Goal: Task Accomplishment & Management: Manage account settings

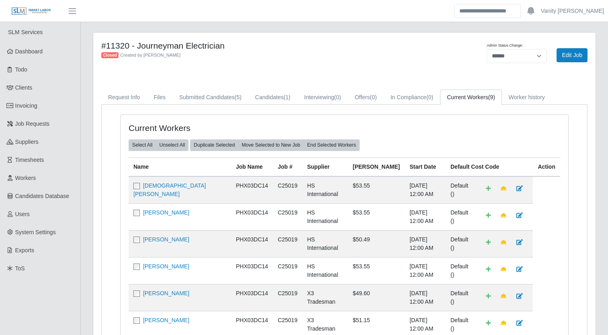
select select "******"
click at [43, 165] on link "Timesheets" at bounding box center [40, 160] width 80 height 18
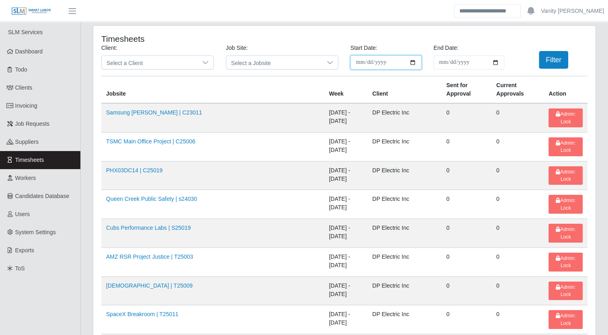
click at [412, 61] on input "**********" at bounding box center [385, 62] width 71 height 14
type input "**********"
click at [496, 63] on input "End Date:" at bounding box center [468, 62] width 71 height 14
type input "**********"
click at [545, 59] on button "Filter" at bounding box center [553, 60] width 29 height 18
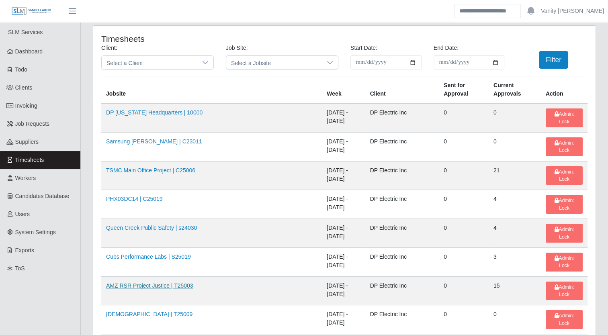
click at [163, 282] on link "AMZ RSR Project Justice | T25003" at bounding box center [149, 285] width 87 height 6
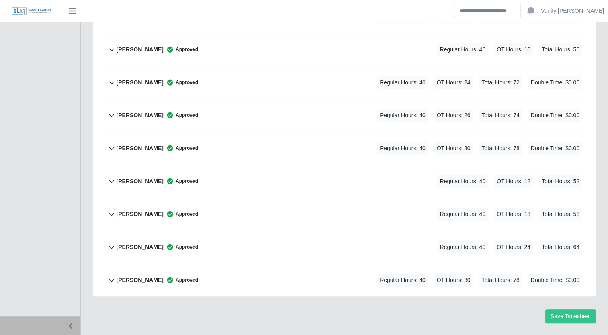
scroll to position [420, 0]
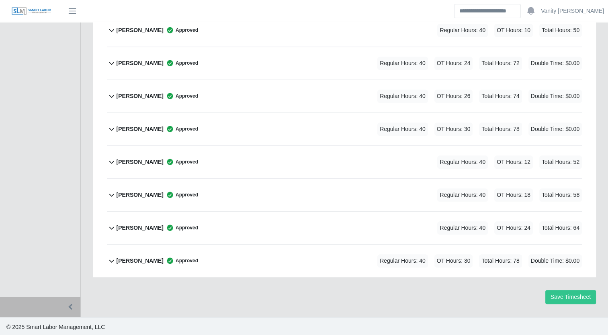
click at [163, 254] on div "Roberto Rincon Approved" at bounding box center [157, 260] width 82 height 13
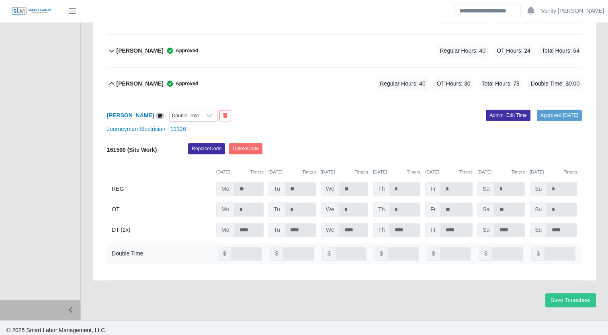
scroll to position [600, 0]
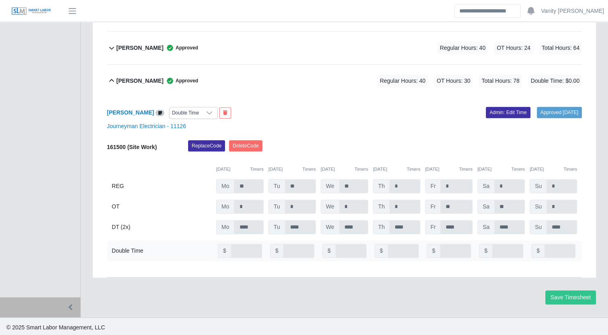
click at [208, 110] on div at bounding box center [209, 112] width 16 height 11
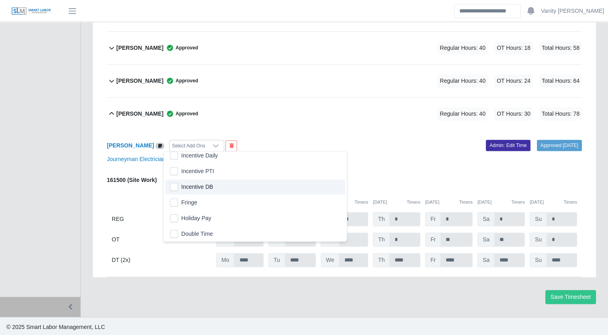
scroll to position [158, 0]
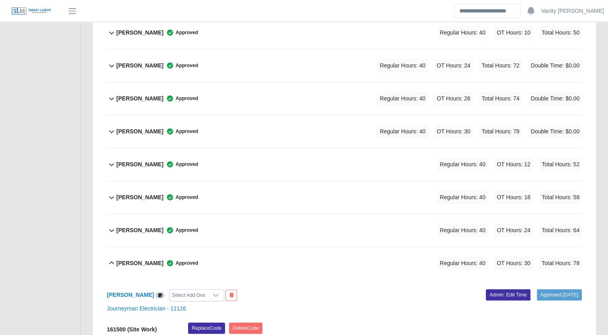
scroll to position [406, 0]
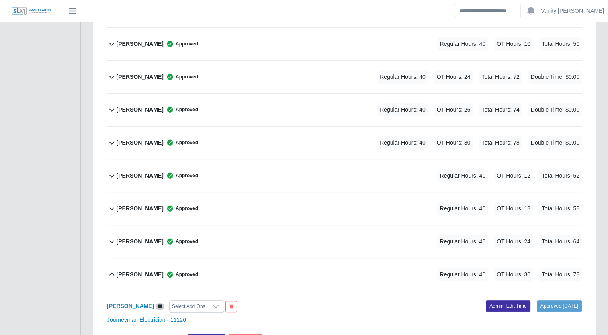
click at [141, 143] on b "Jorge Melo" at bounding box center [139, 143] width 47 height 8
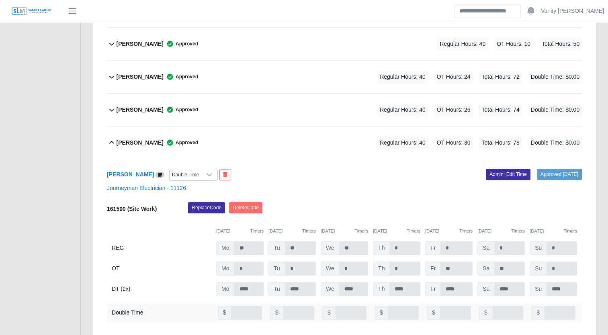
click at [206, 171] on icon at bounding box center [209, 174] width 6 height 6
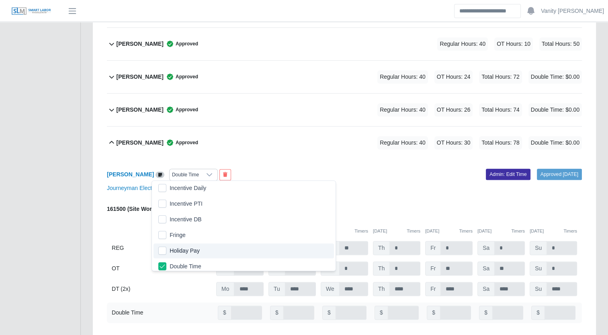
scroll to position [161, 0]
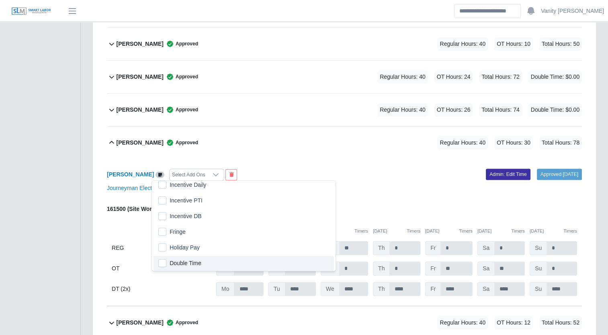
click at [57, 193] on ul "SLM Services Dashboard Todo Clients Invoicing Job Requests Suppliers Timesheets…" at bounding box center [40, 110] width 80 height 988
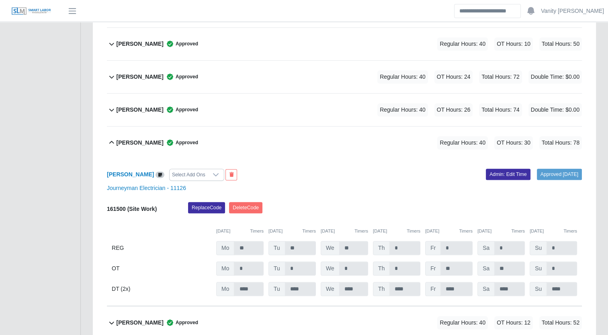
click at [135, 144] on b "Jorge Melo" at bounding box center [139, 143] width 47 height 8
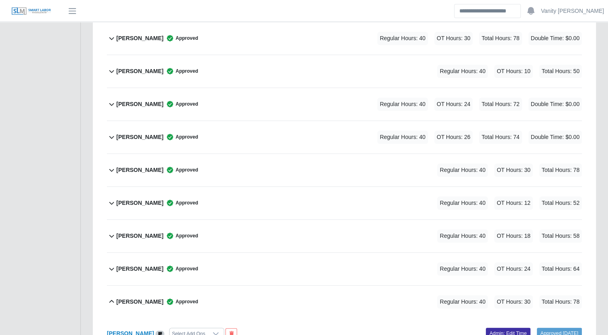
scroll to position [366, 0]
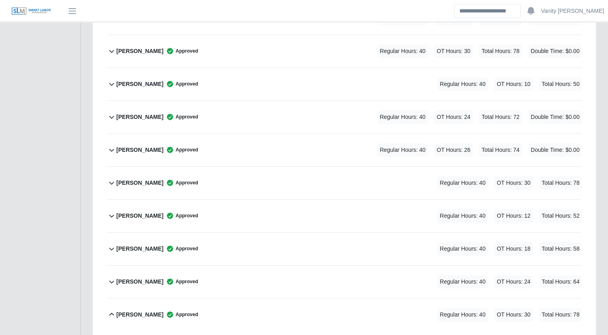
click at [149, 147] on b "Jonathan Aguilar" at bounding box center [139, 150] width 47 height 8
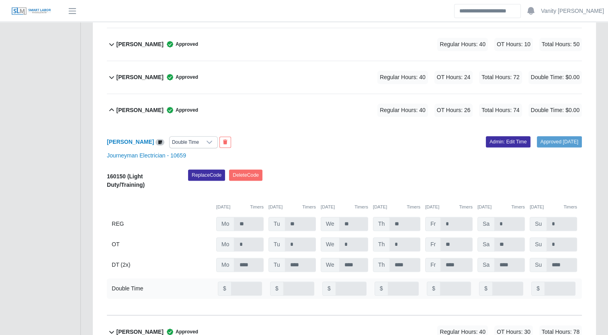
scroll to position [406, 0]
click at [208, 139] on icon at bounding box center [209, 142] width 6 height 6
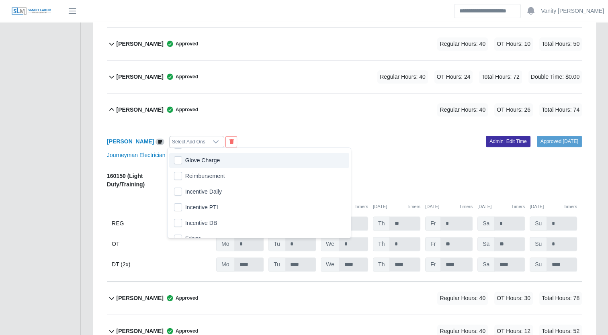
scroll to position [121, 0]
click at [55, 136] on ul "SLM Services Dashboard Todo Clients Invoicing Job Requests Suppliers Timesheets…" at bounding box center [40, 114] width 80 height 997
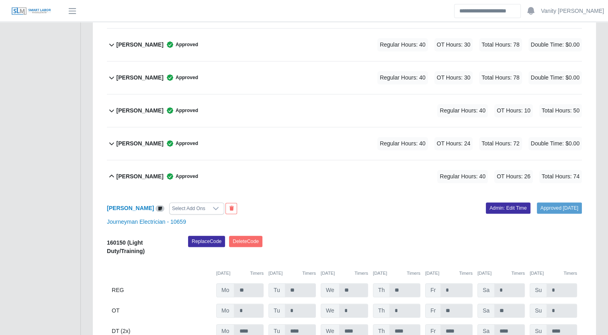
scroll to position [326, 0]
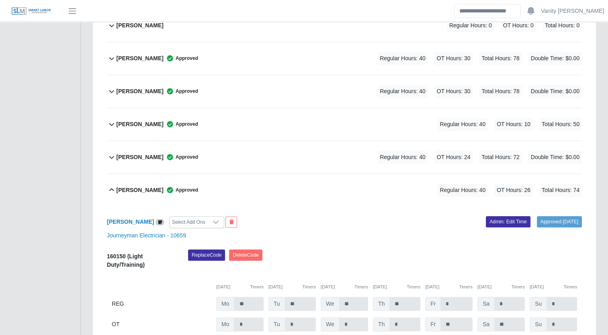
click at [127, 190] on b "Jonathan Aguilar" at bounding box center [139, 190] width 47 height 8
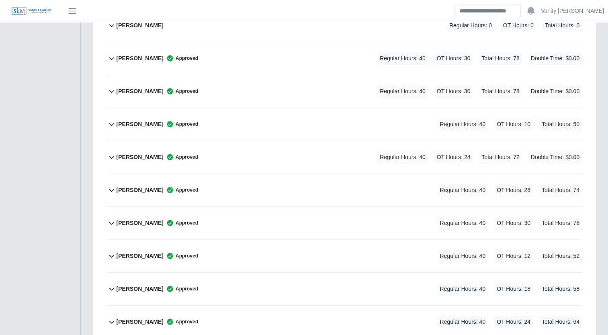
click at [133, 155] on b "Joe Belman" at bounding box center [139, 157] width 47 height 8
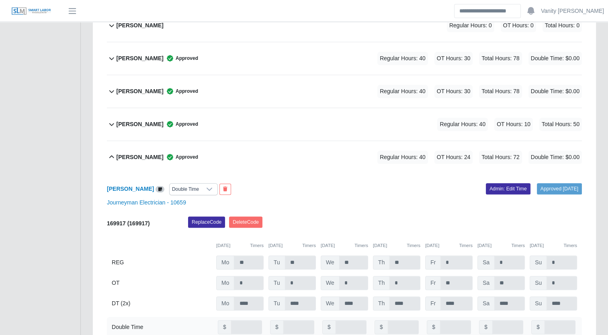
click at [206, 186] on icon at bounding box center [209, 189] width 6 height 6
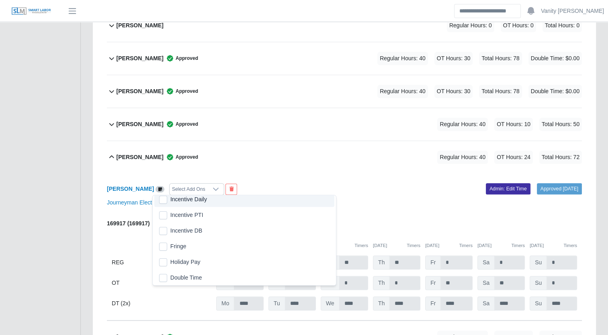
scroll to position [158, 0]
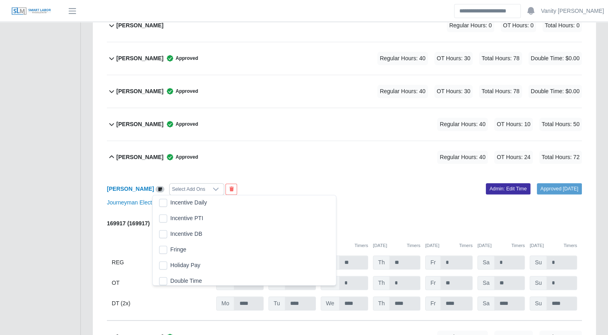
click at [262, 166] on div "Joe Belman Approved Regular Hours: 40 OT Hours: 24 Total Hours: 72" at bounding box center [348, 157] width 465 height 33
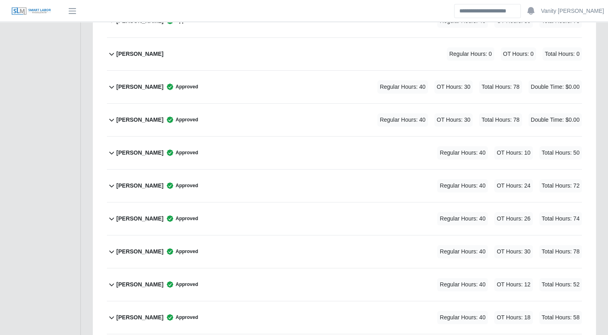
scroll to position [286, 0]
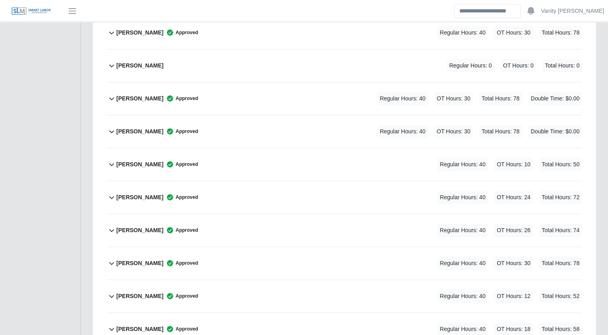
click at [129, 129] on b "Hernando Parra" at bounding box center [139, 131] width 47 height 8
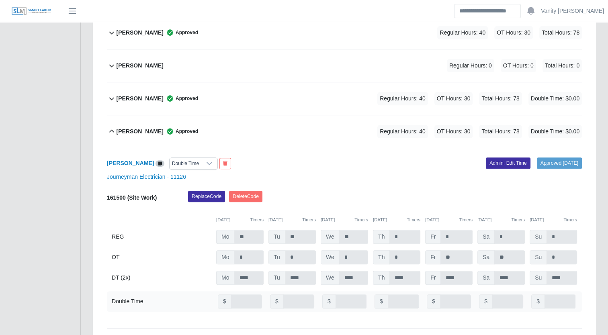
click at [206, 163] on icon at bounding box center [209, 163] width 6 height 6
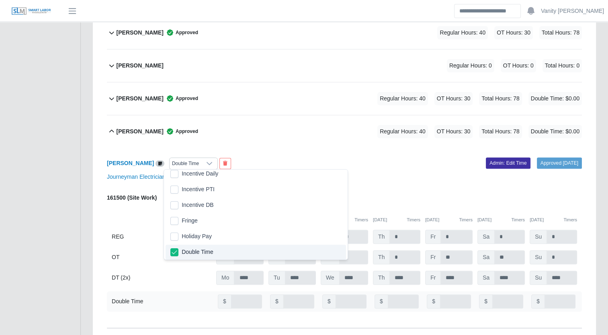
click at [188, 251] on span "Double Time" at bounding box center [198, 252] width 32 height 8
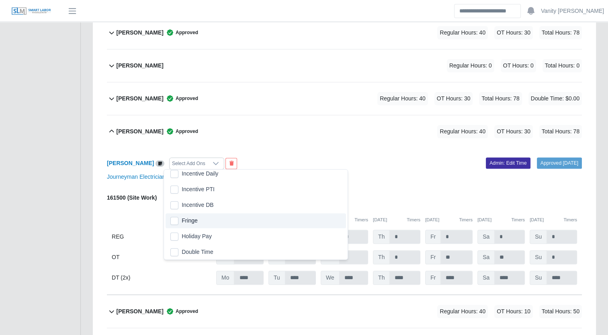
scroll to position [158, 0]
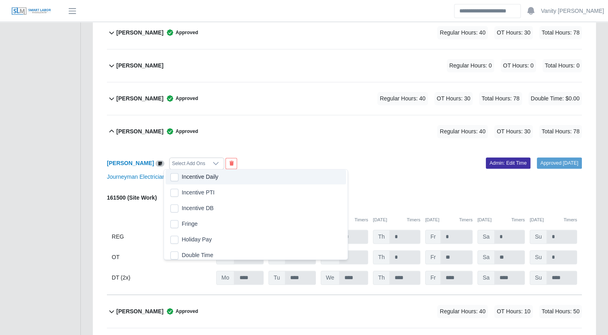
click at [116, 129] on b "Hernando Parra" at bounding box center [139, 131] width 47 height 8
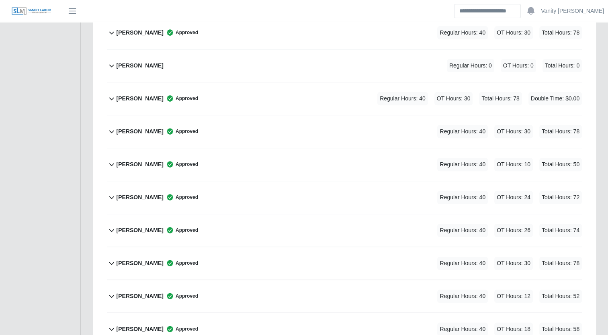
click at [133, 97] on b "Enrique Garcia" at bounding box center [139, 98] width 47 height 8
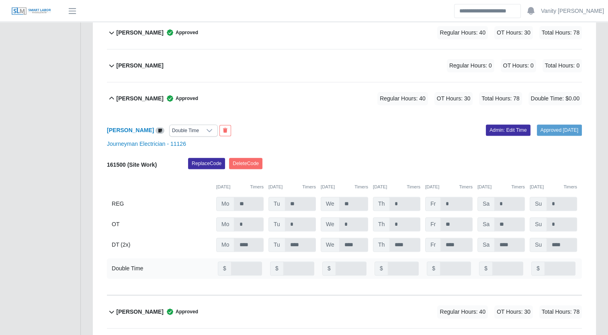
click at [206, 129] on icon at bounding box center [209, 130] width 6 height 6
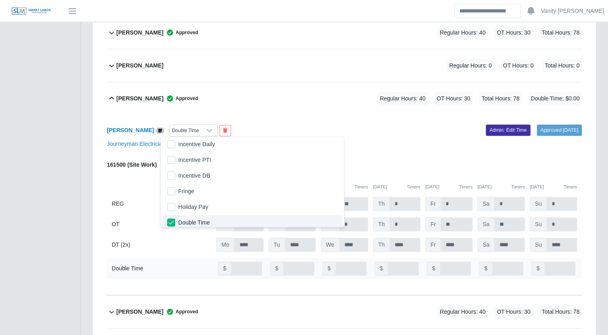
scroll to position [161, 0]
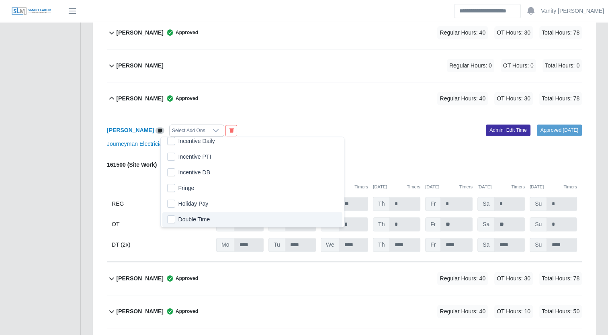
click at [87, 158] on div "Timesheet for T25003 (AMZ RSR Project Justice) Week of 09/22/2025 - 09/28/2025 …" at bounding box center [344, 245] width 515 height 998
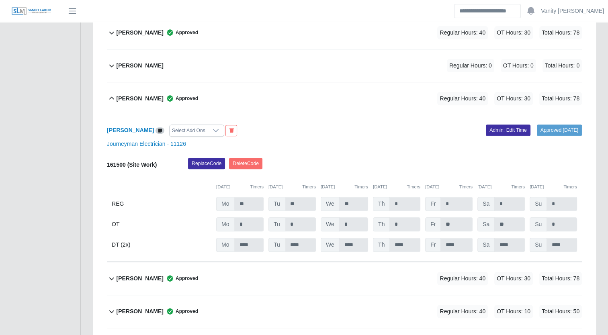
click at [137, 100] on b "Enrique Garcia" at bounding box center [139, 98] width 47 height 8
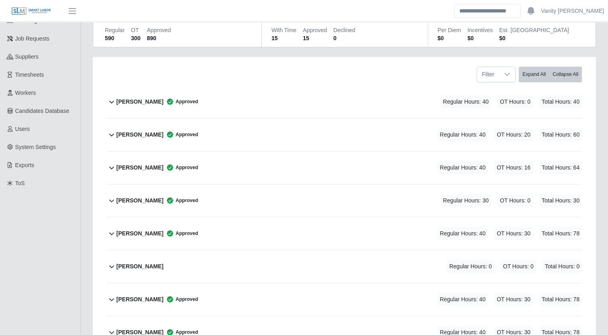
scroll to position [0, 0]
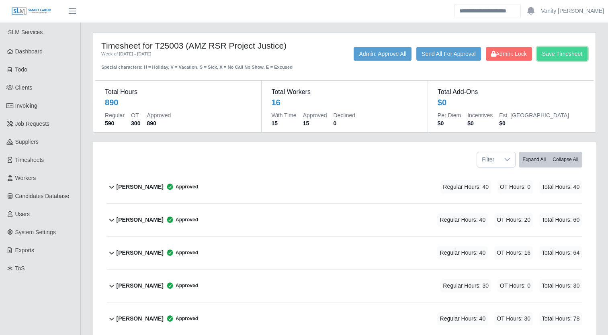
click at [556, 52] on button "Save Timesheet" at bounding box center [562, 54] width 51 height 14
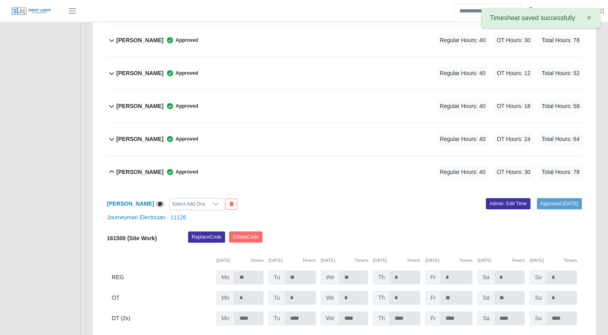
scroll to position [567, 0]
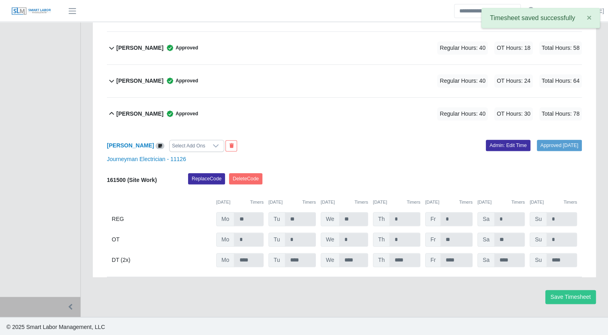
click at [125, 114] on b "Roberto Rincon" at bounding box center [139, 114] width 47 height 8
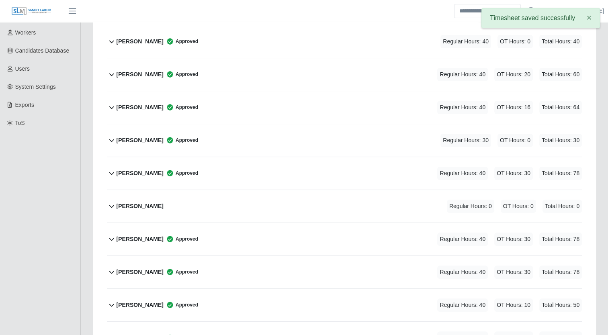
scroll to position [0, 0]
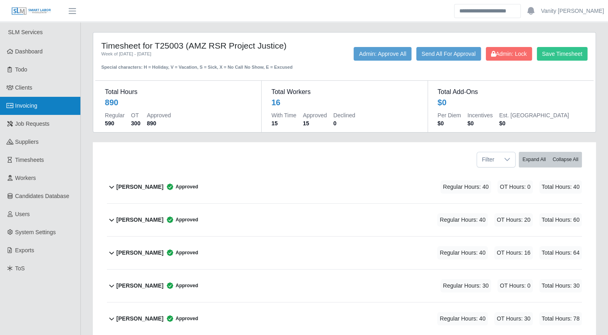
click at [13, 105] on link "Invoicing" at bounding box center [40, 106] width 80 height 18
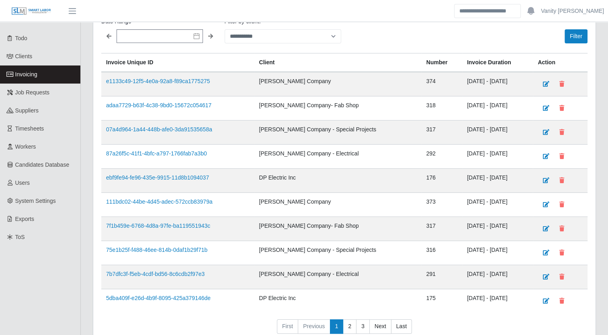
scroll to position [40, 0]
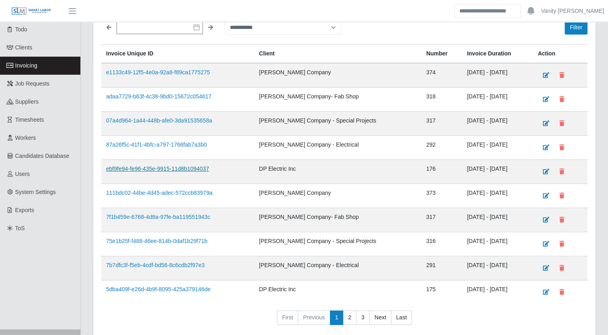
click at [192, 168] on link "ebf9fe94-fe96-435e-9915-11d8b1094037" at bounding box center [157, 168] width 103 height 6
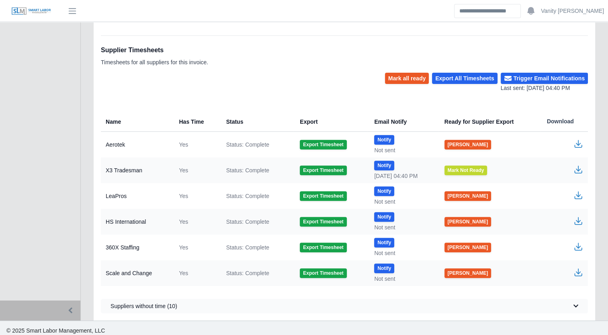
scroll to position [262, 0]
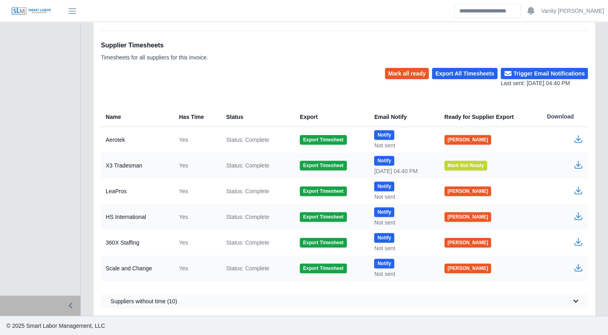
click at [578, 242] on icon "button" at bounding box center [578, 241] width 5 height 6
